Goal: Information Seeking & Learning: Learn about a topic

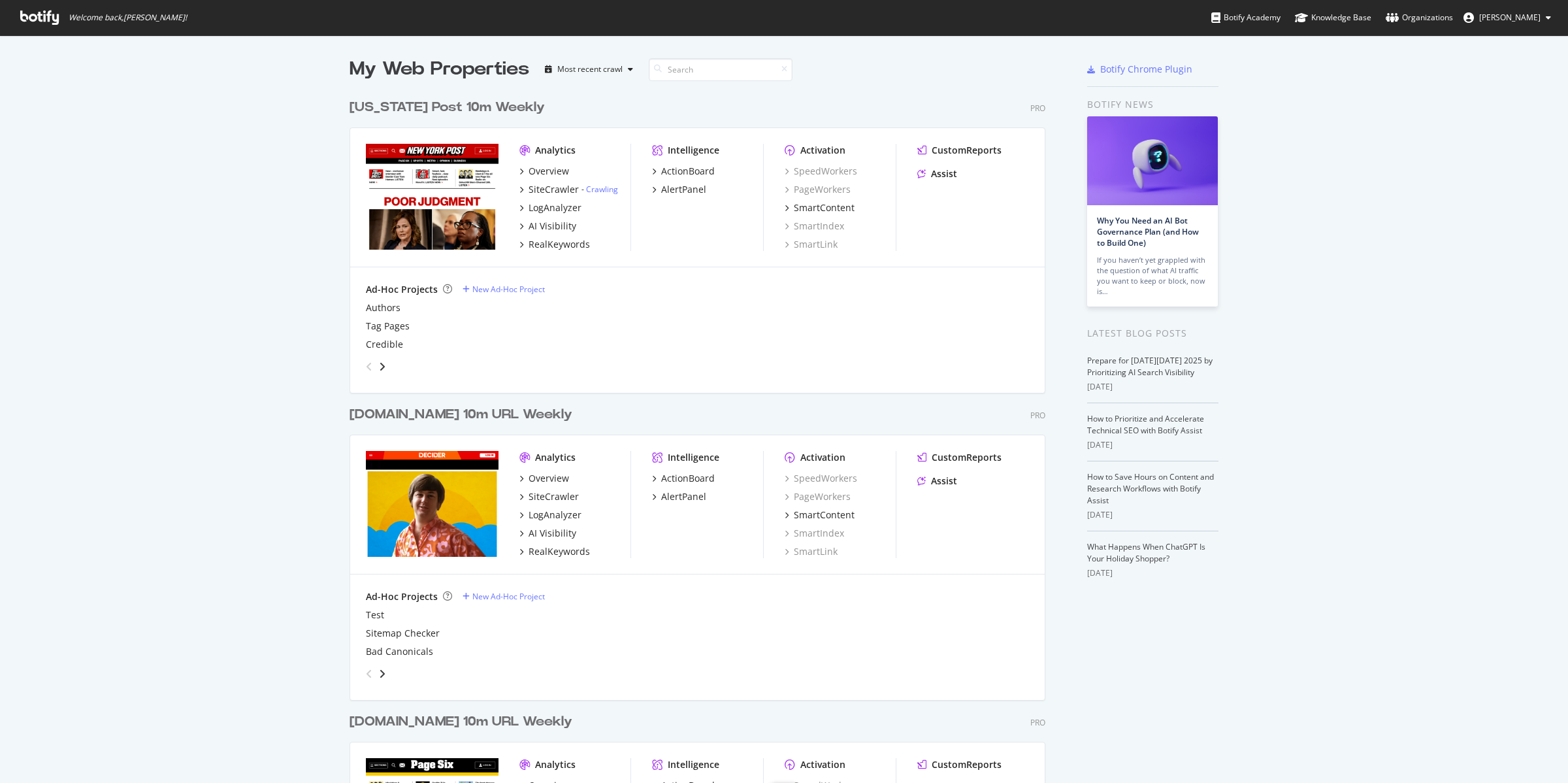
scroll to position [1553, 694]
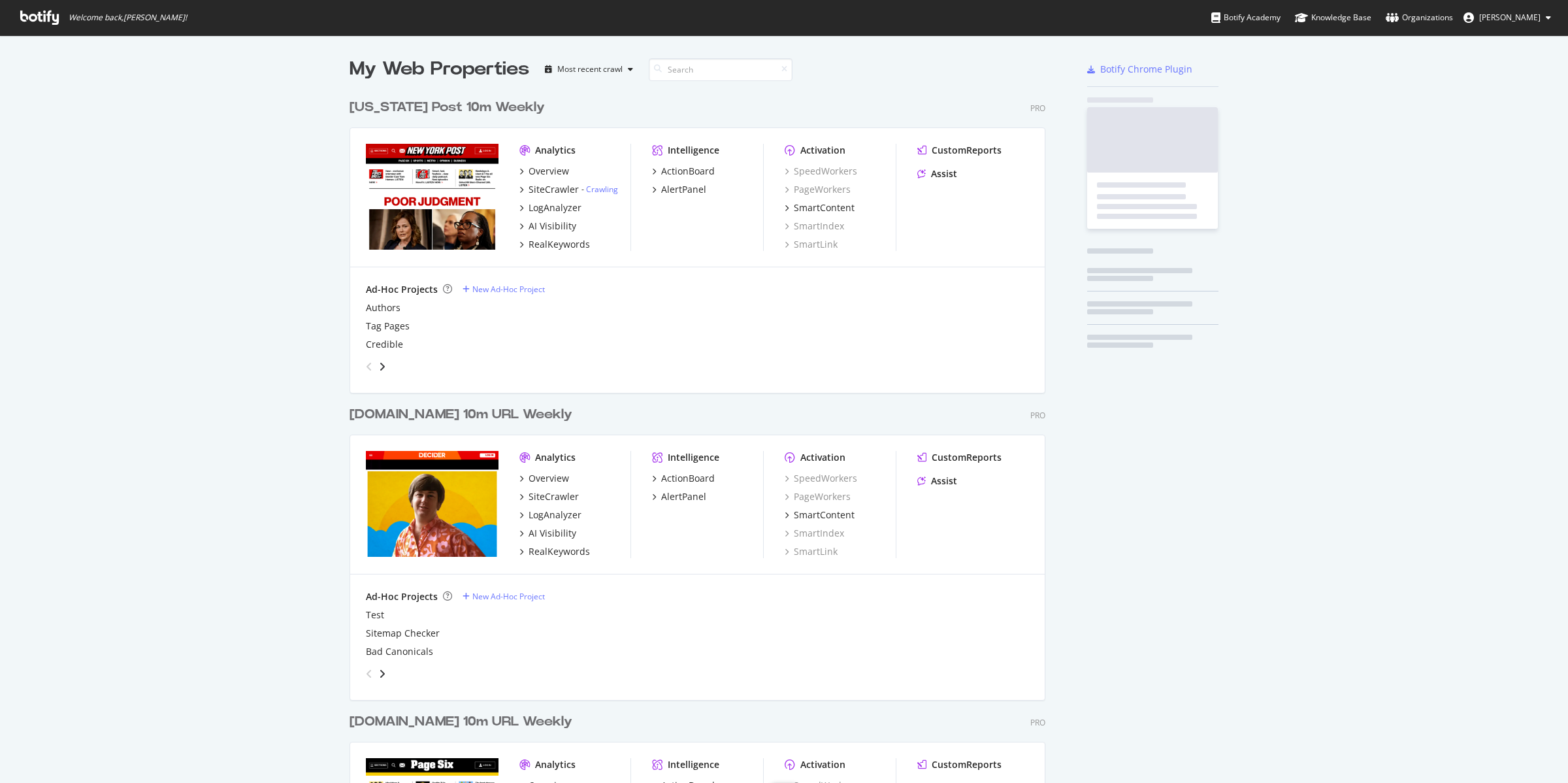
scroll to position [1553, 694]
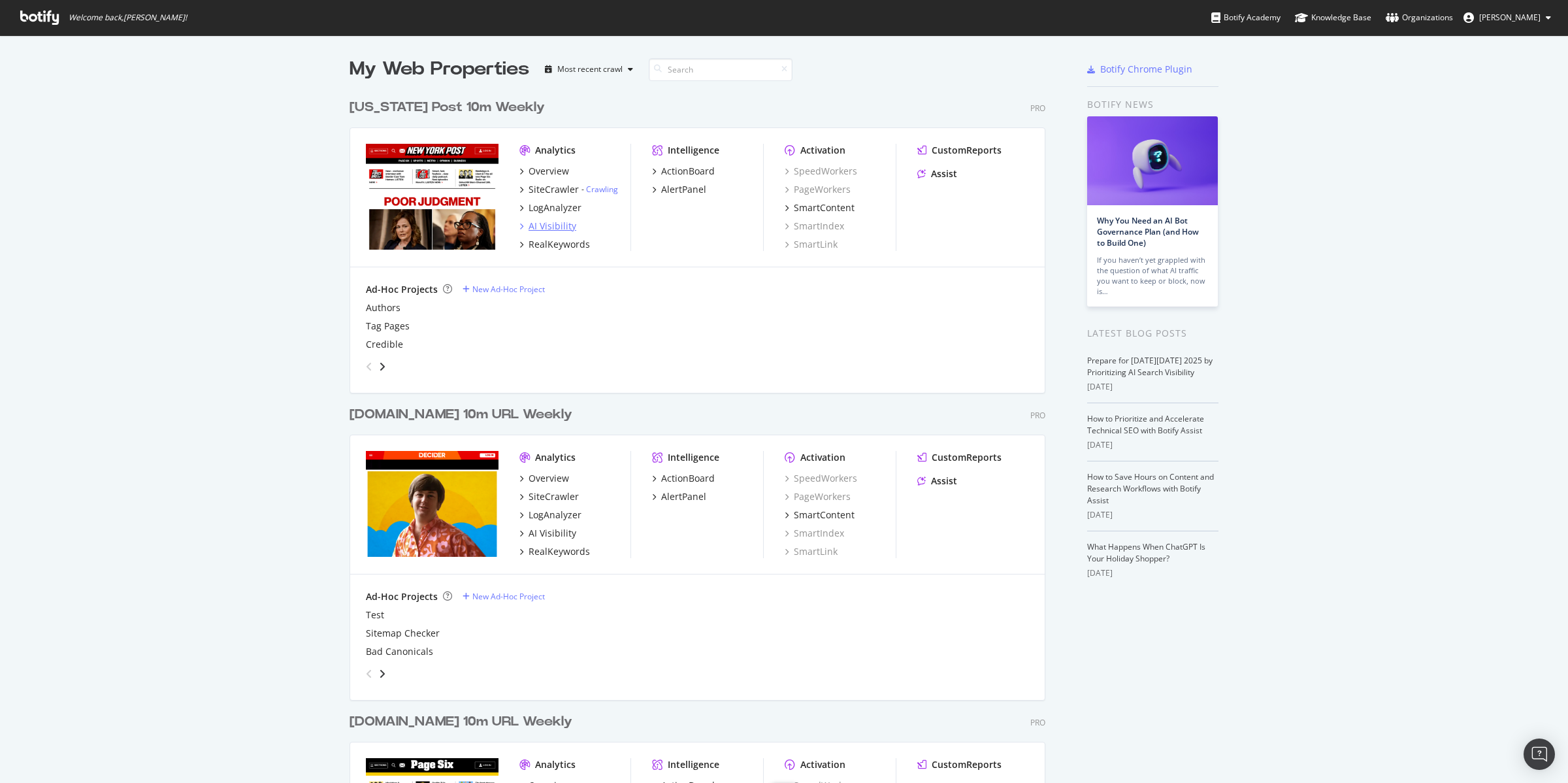
click at [553, 224] on div "AI Visibility" at bounding box center [552, 226] width 47 height 13
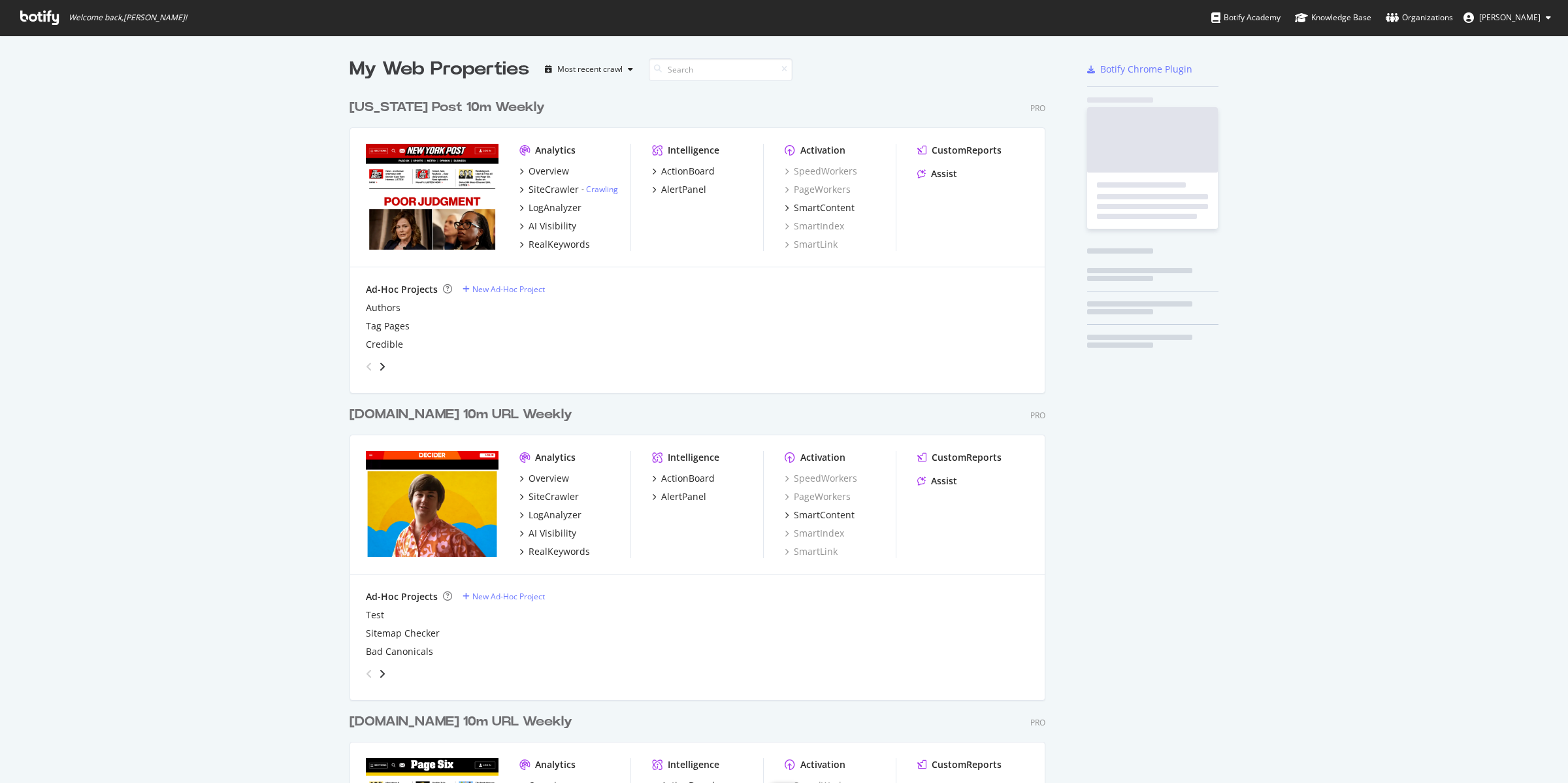
scroll to position [1553, 694]
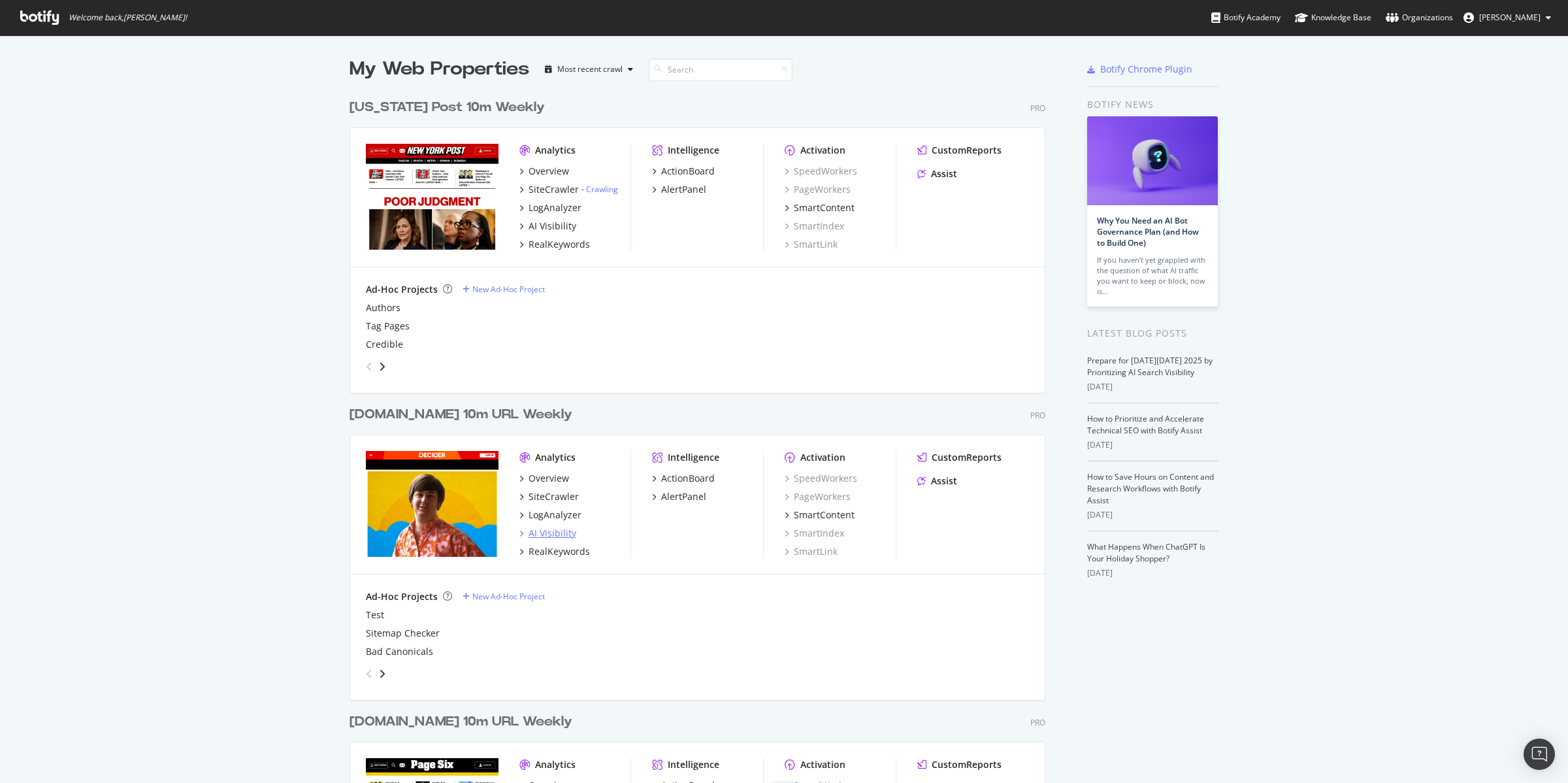
click at [549, 530] on div "AI Visibility" at bounding box center [552, 533] width 47 height 13
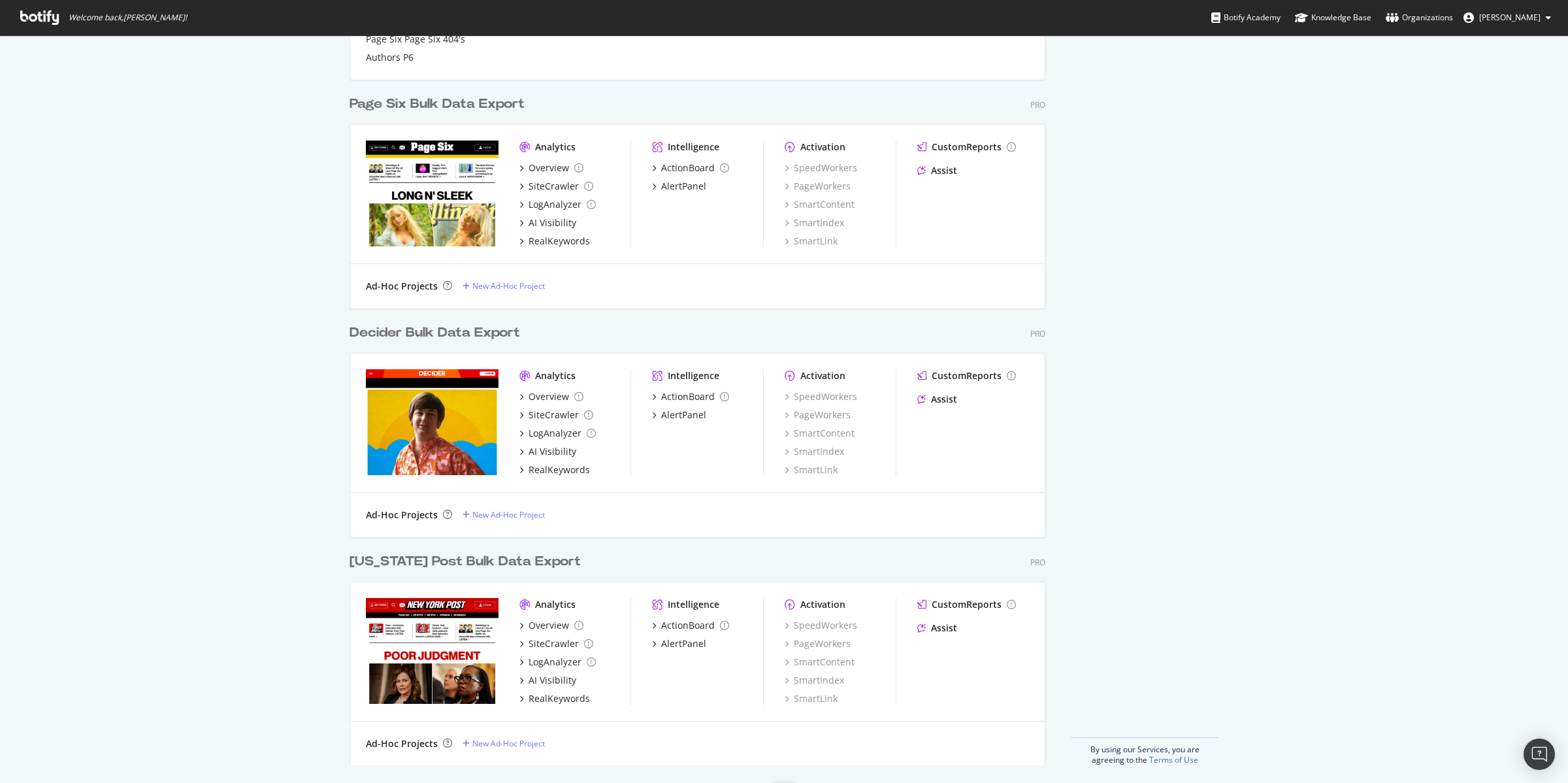
scroll to position [885, 0]
